Goal: Browse casually: Explore the website without a specific task or goal

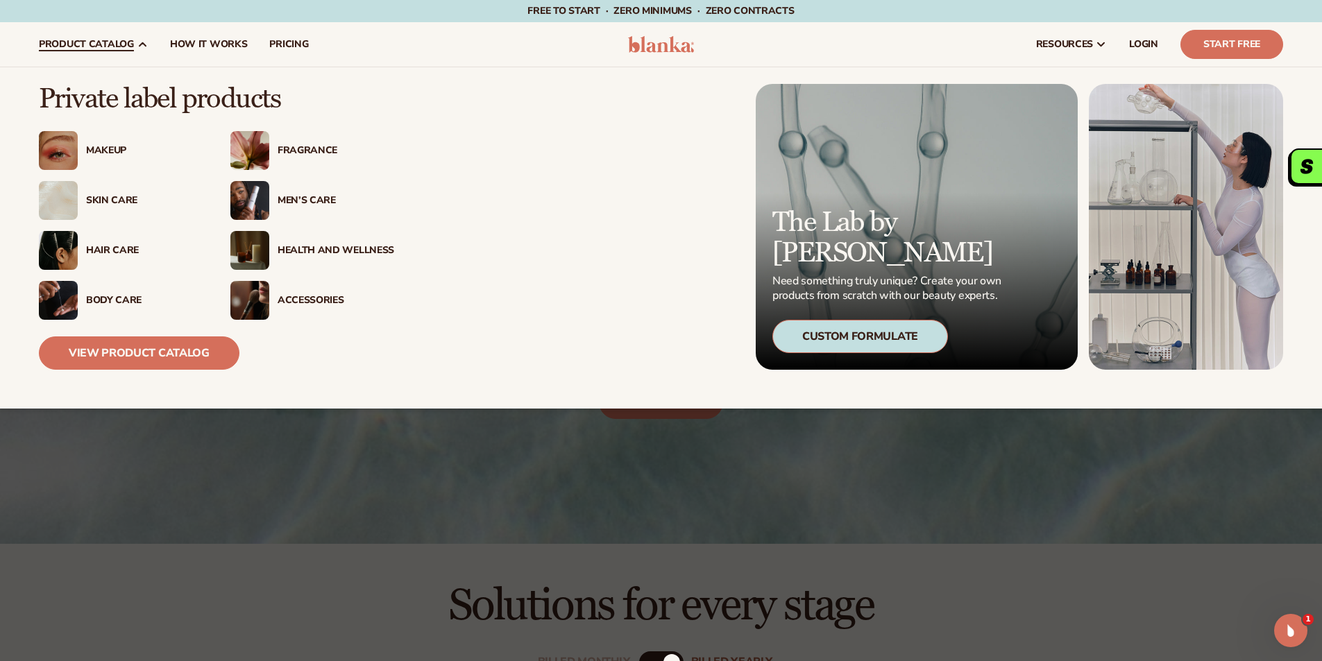
click at [116, 151] on div "Makeup" at bounding box center [144, 151] width 117 height 12
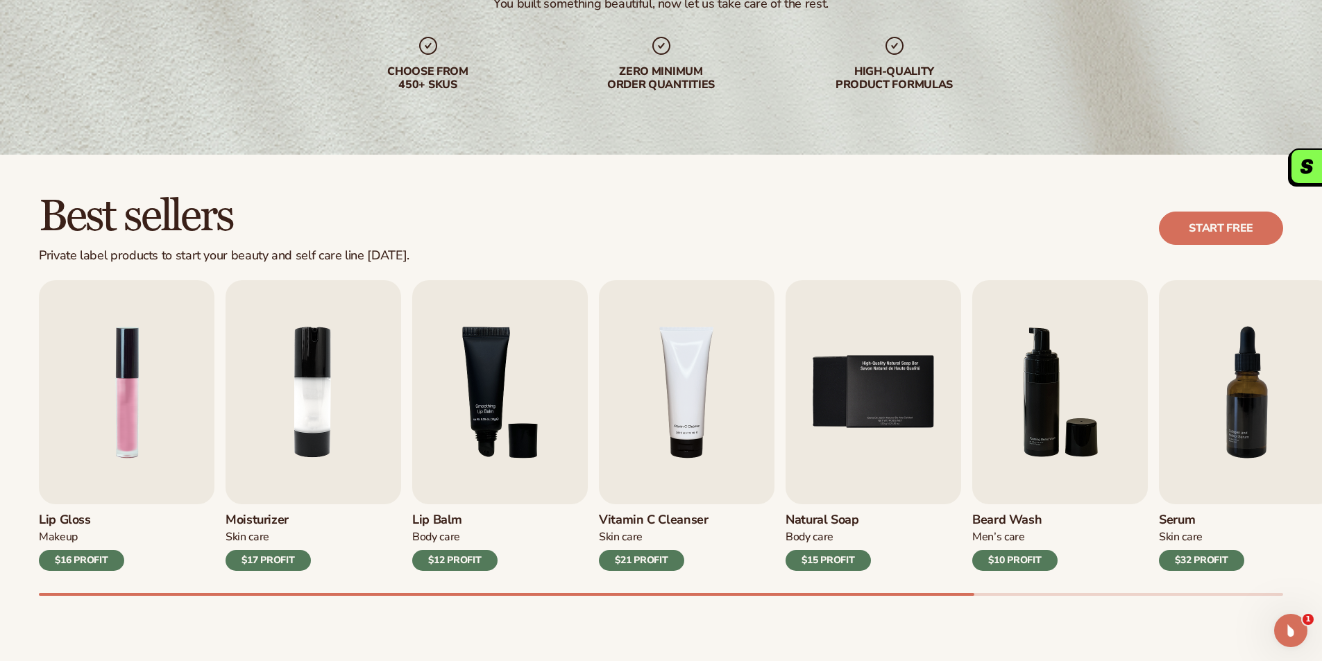
scroll to position [416, 0]
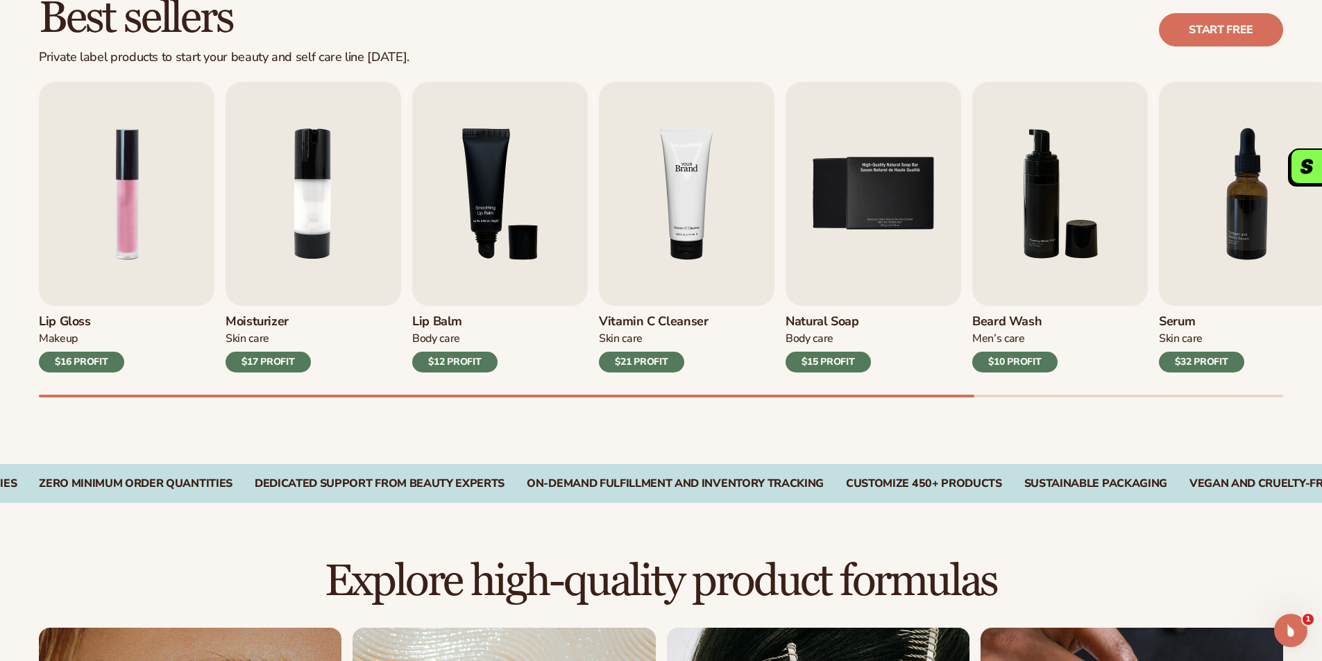
click at [729, 251] on img "4 / 9" at bounding box center [687, 194] width 176 height 224
click at [713, 244] on img "4 / 9" at bounding box center [687, 194] width 176 height 224
click at [660, 155] on img "4 / 9" at bounding box center [687, 194] width 176 height 224
click at [661, 155] on img "4 / 9" at bounding box center [687, 194] width 176 height 224
